Goal: Information Seeking & Learning: Learn about a topic

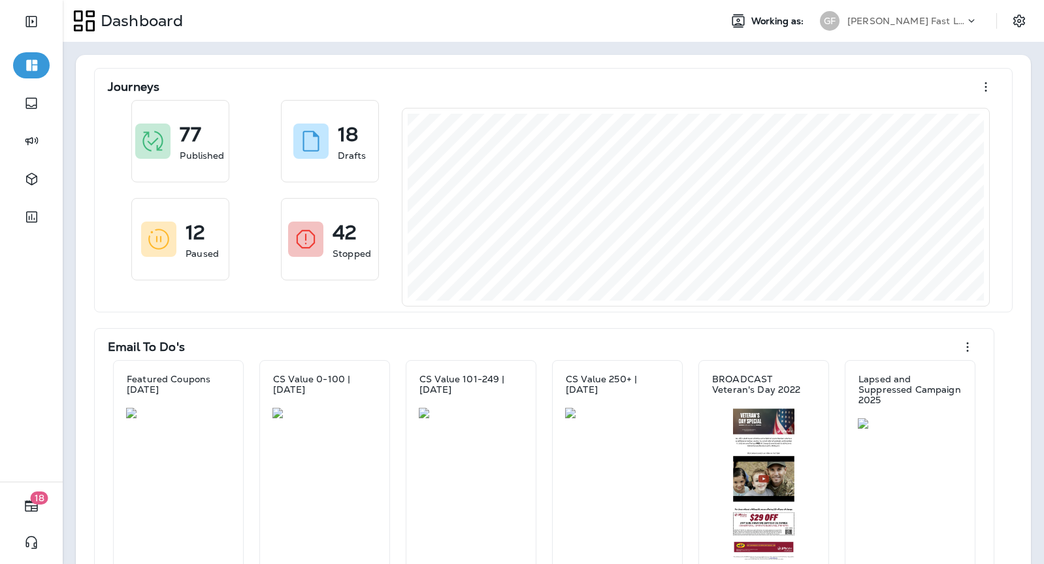
click at [863, 20] on p "[PERSON_NAME] Fast Lube dba [PERSON_NAME]" at bounding box center [906, 21] width 118 height 10
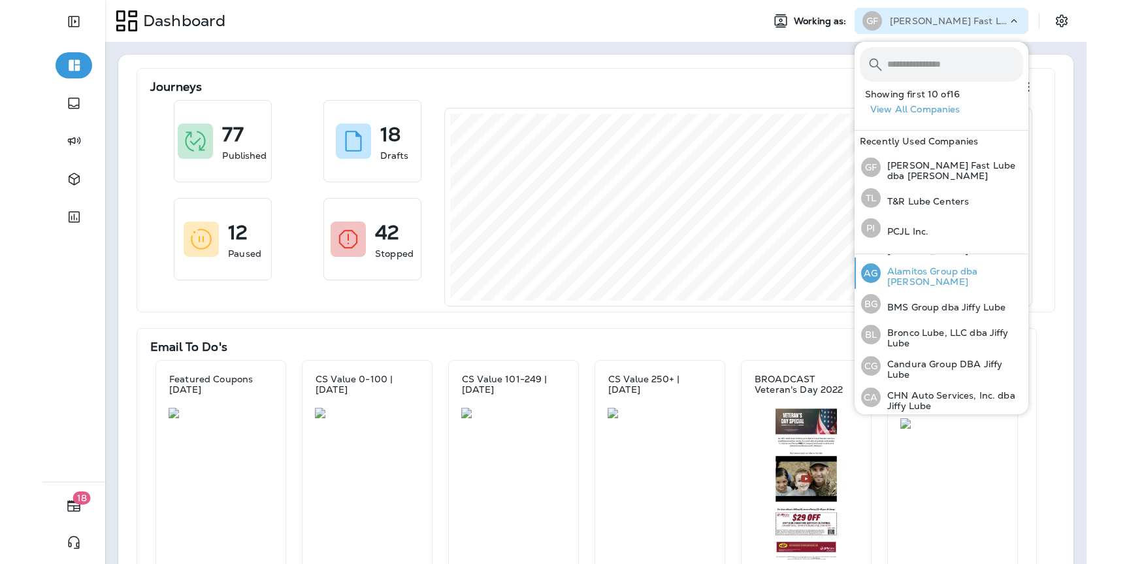
scroll to position [44, 0]
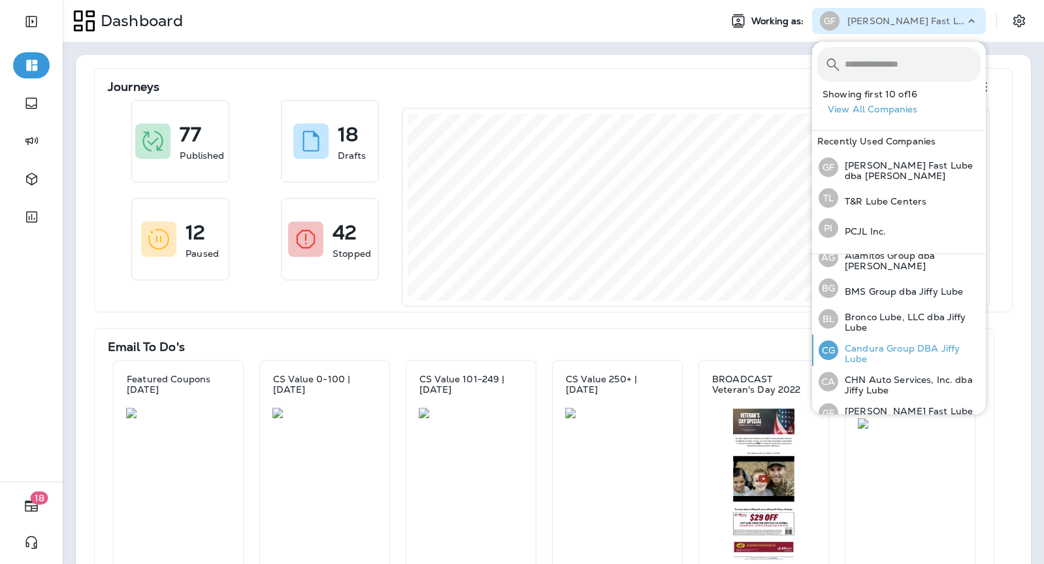
click at [862, 344] on p "Candura Group DBA Jiffy Lube" at bounding box center [909, 353] width 142 height 21
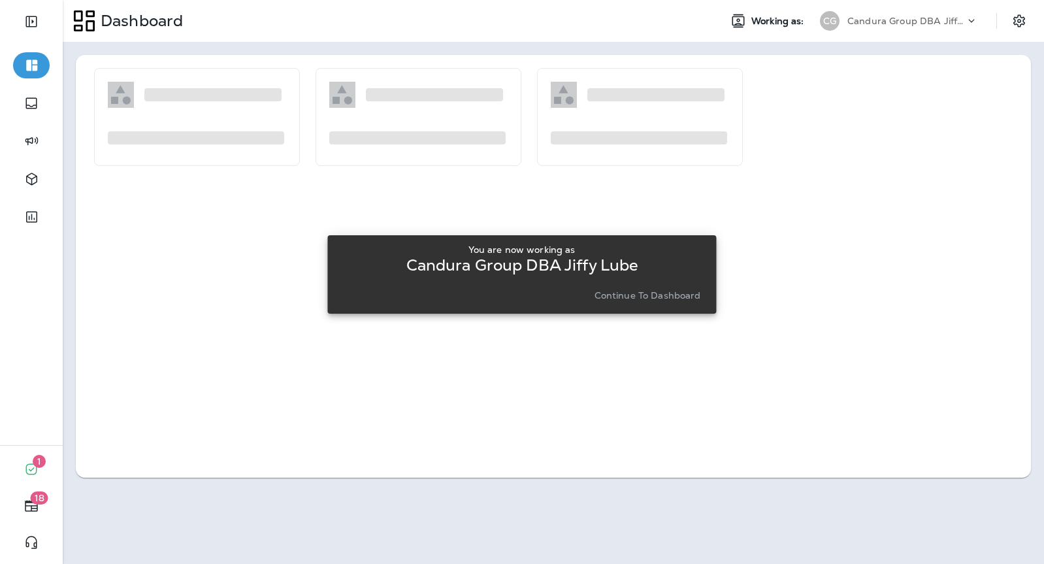
click at [646, 288] on button "Continue to Dashboard" at bounding box center [647, 295] width 117 height 18
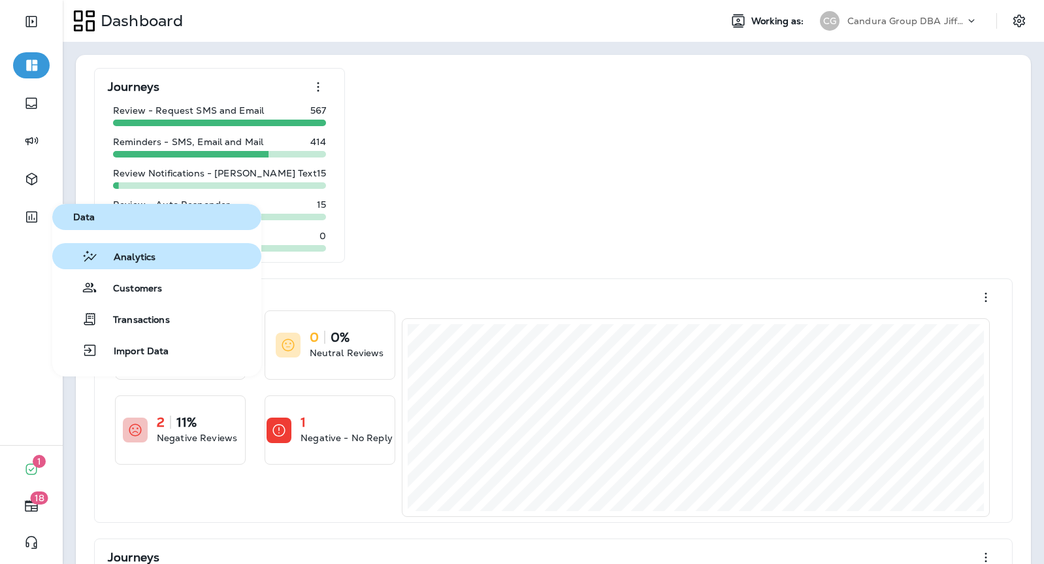
click at [99, 254] on span "Analytics" at bounding box center [127, 258] width 58 height 12
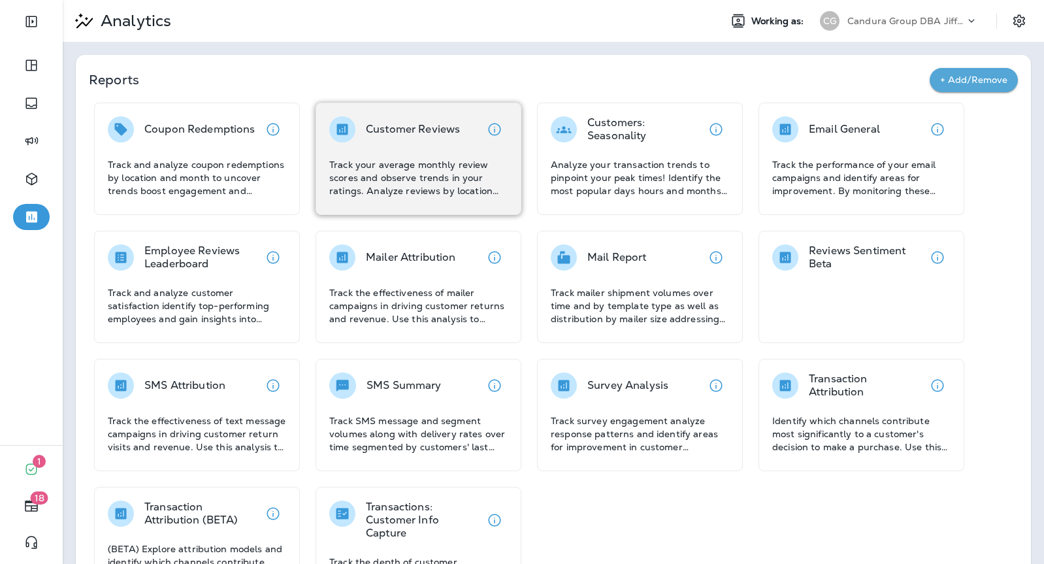
click at [439, 188] on p "Track your average monthly review scores and observe trends in your ratings. An…" at bounding box center [418, 177] width 178 height 39
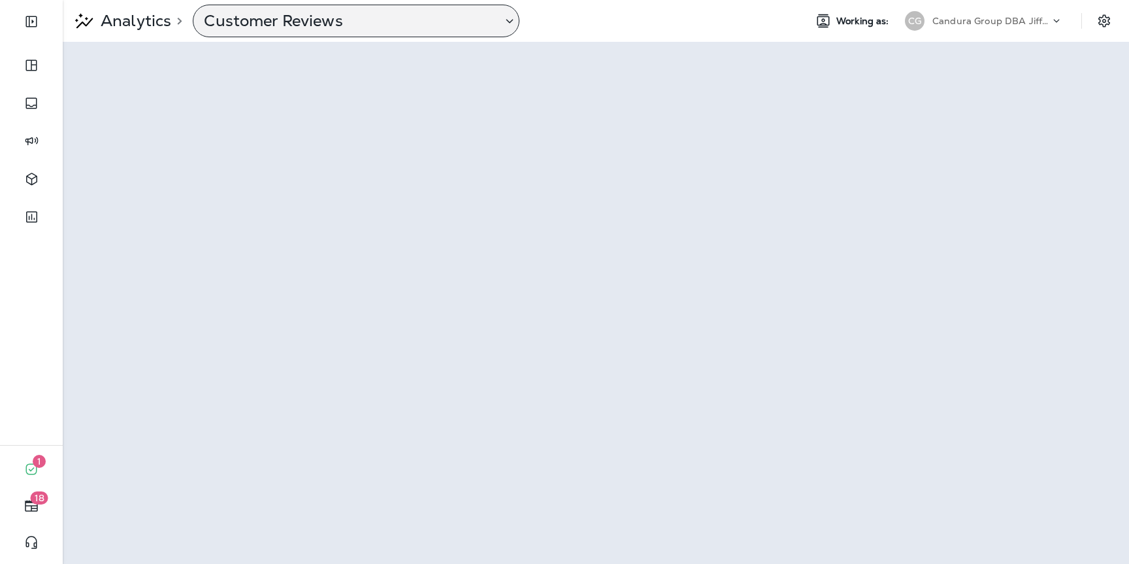
click at [277, 27] on p "Customer Reviews" at bounding box center [348, 21] width 288 height 20
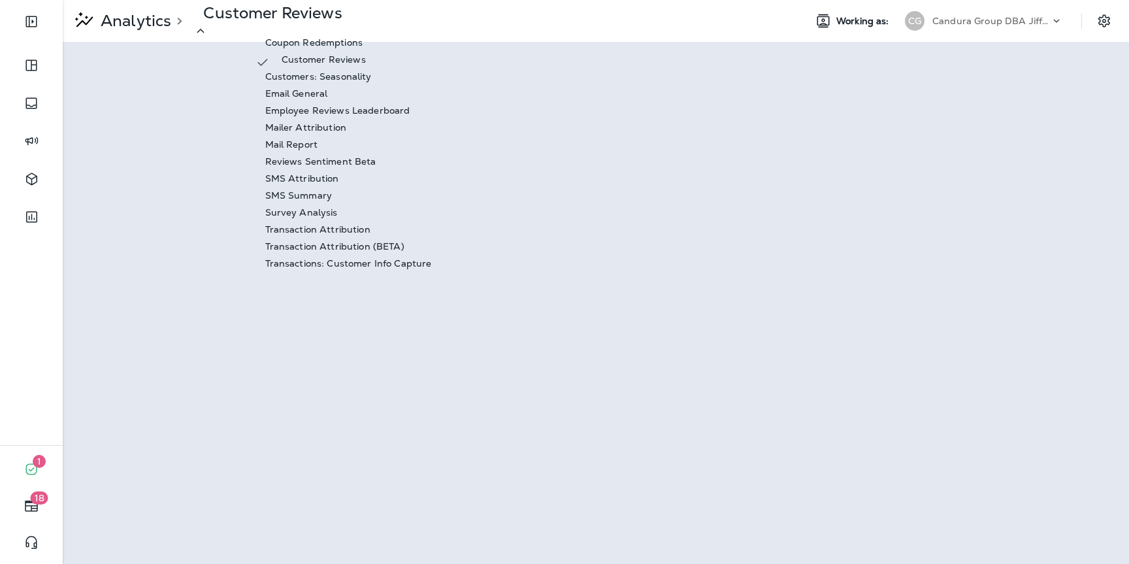
click at [327, 173] on div "Reviews Sentiment Beta" at bounding box center [343, 164] width 177 height 17
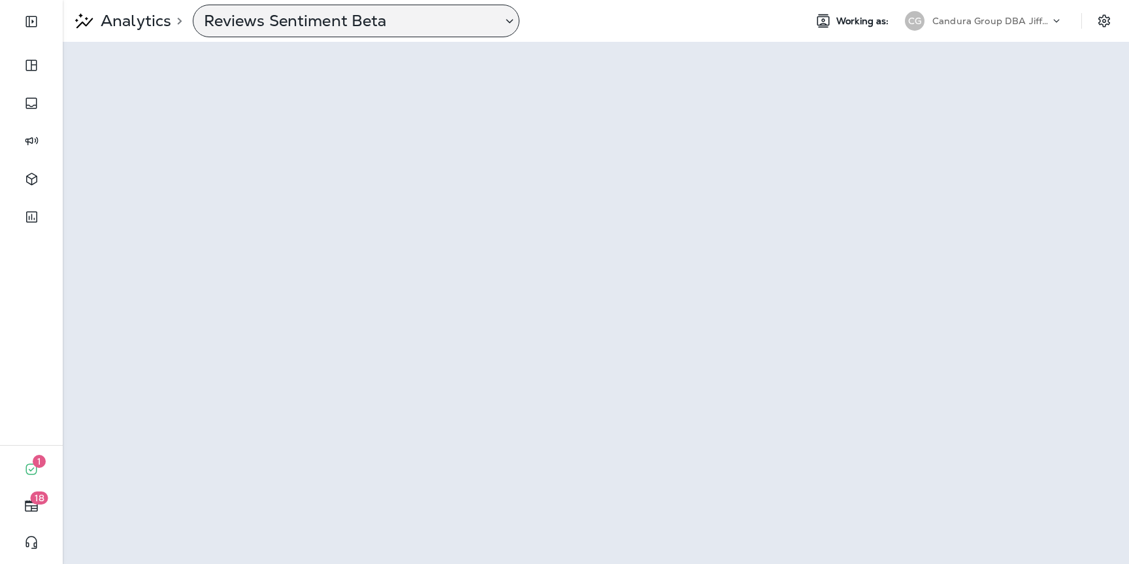
click at [459, 22] on p "Reviews Sentiment Beta" at bounding box center [348, 21] width 288 height 20
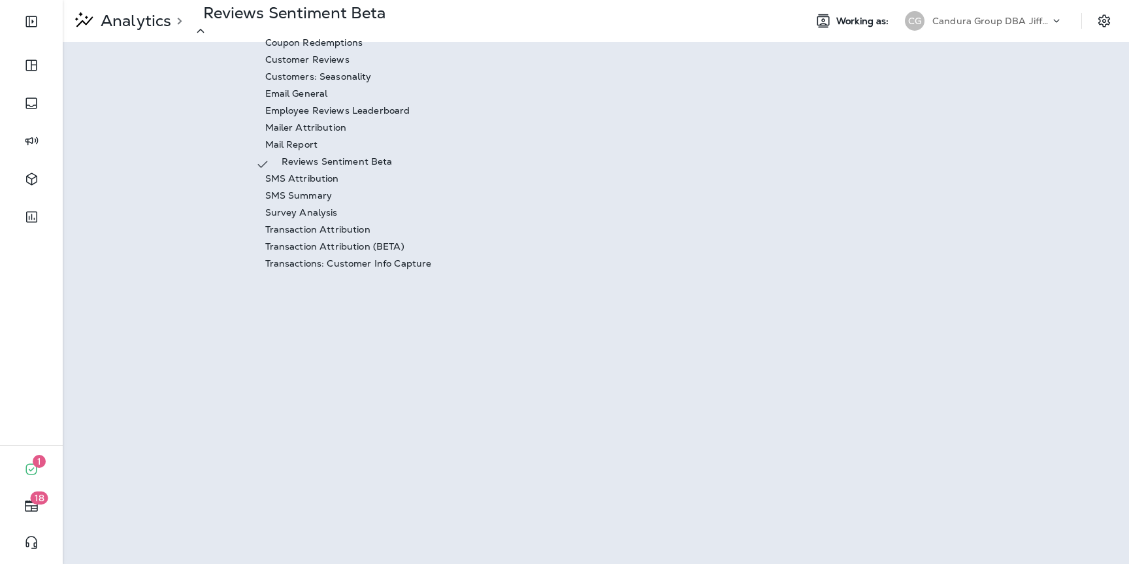
click at [328, 99] on p "Email General" at bounding box center [296, 93] width 63 height 10
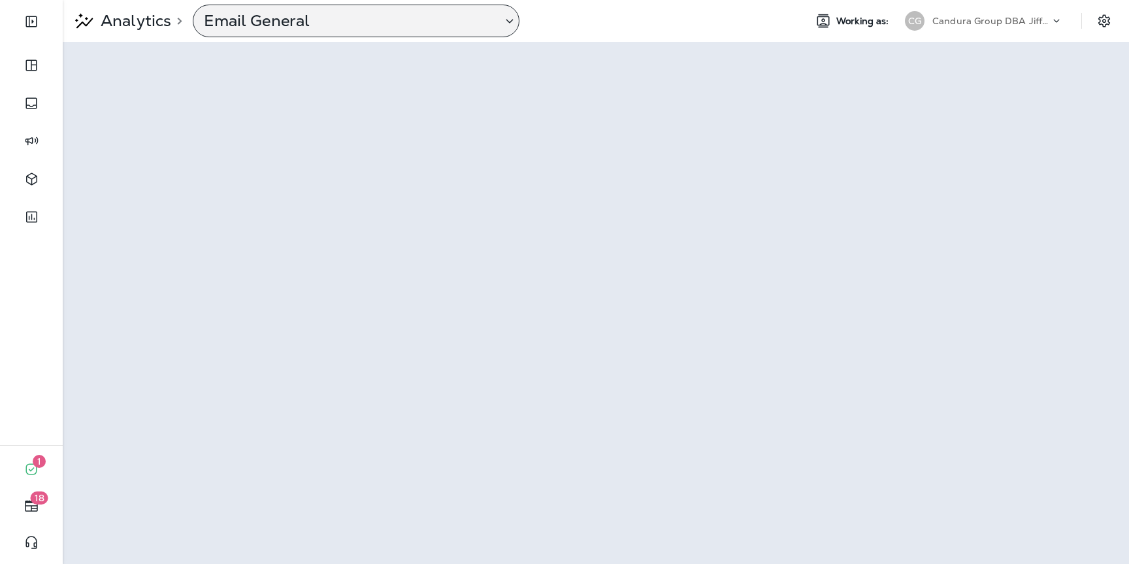
click at [396, 20] on p "Email General" at bounding box center [348, 21] width 288 height 20
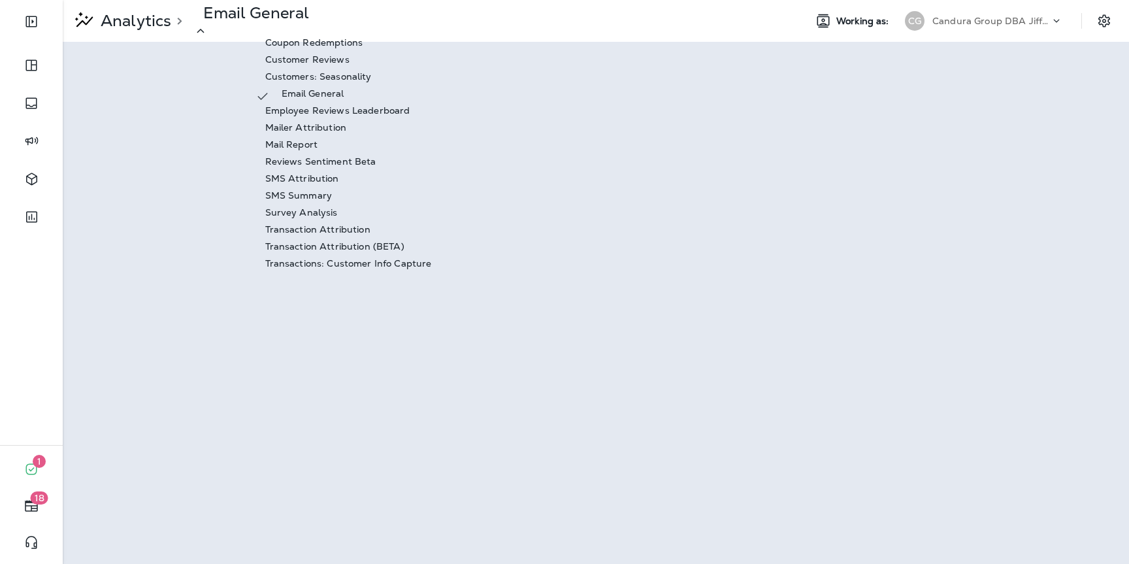
click at [367, 252] on p "Transaction Attribution (BETA)" at bounding box center [334, 246] width 139 height 10
